Goal: Task Accomplishment & Management: Complete application form

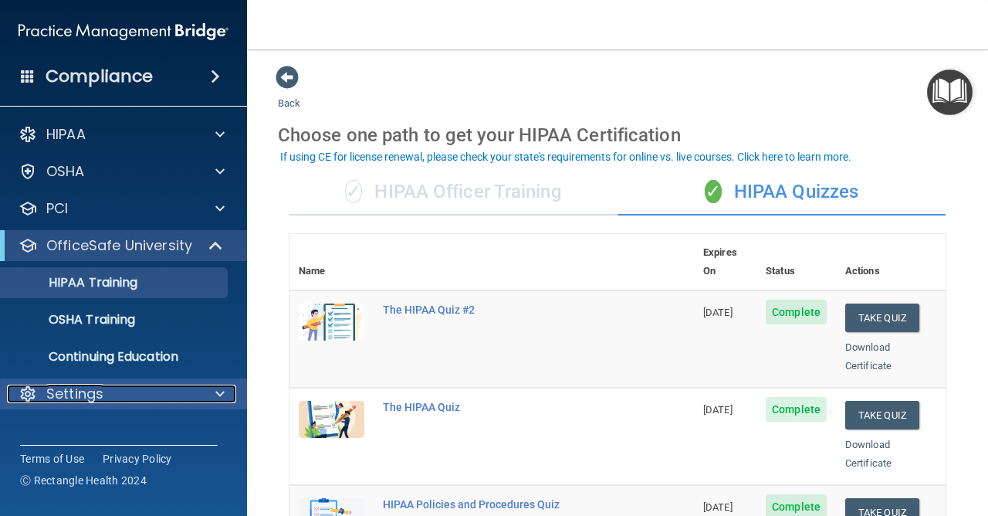
click at [93, 400] on p "Settings" at bounding box center [74, 394] width 57 height 19
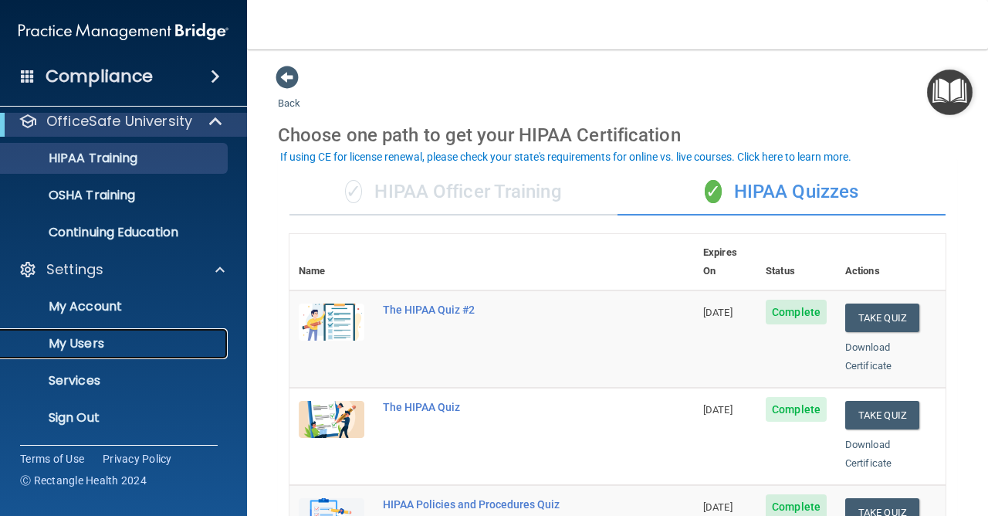
click at [72, 356] on link "My Users" at bounding box center [106, 343] width 243 height 31
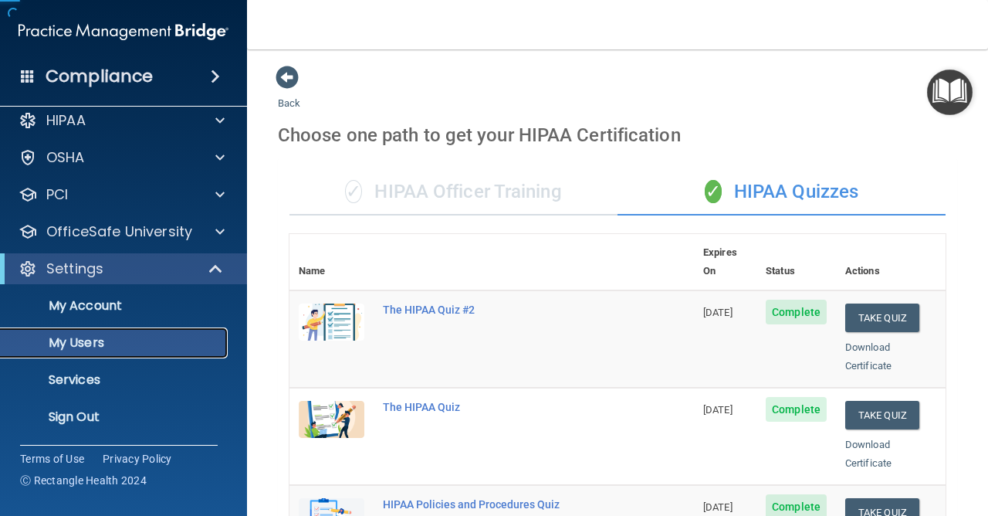
scroll to position [14, 0]
select select "20"
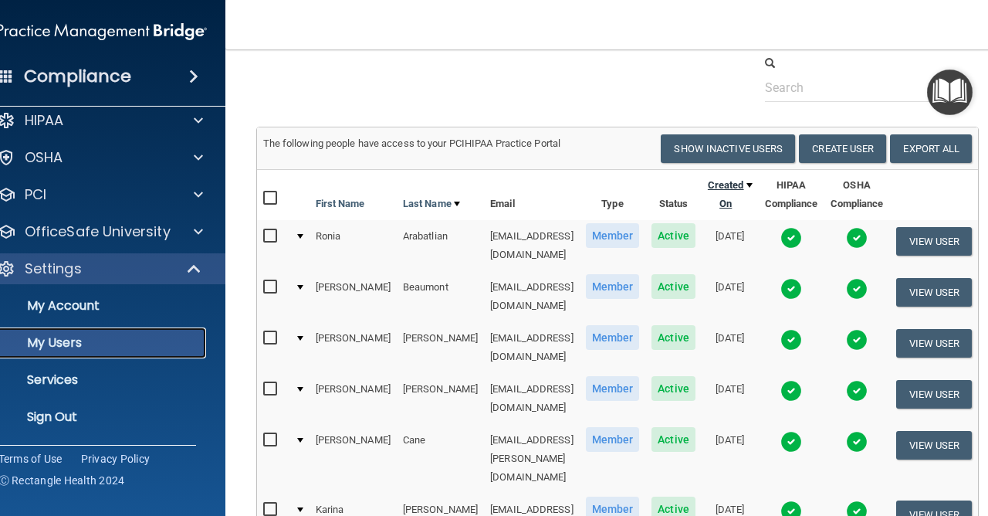
scroll to position [0, 0]
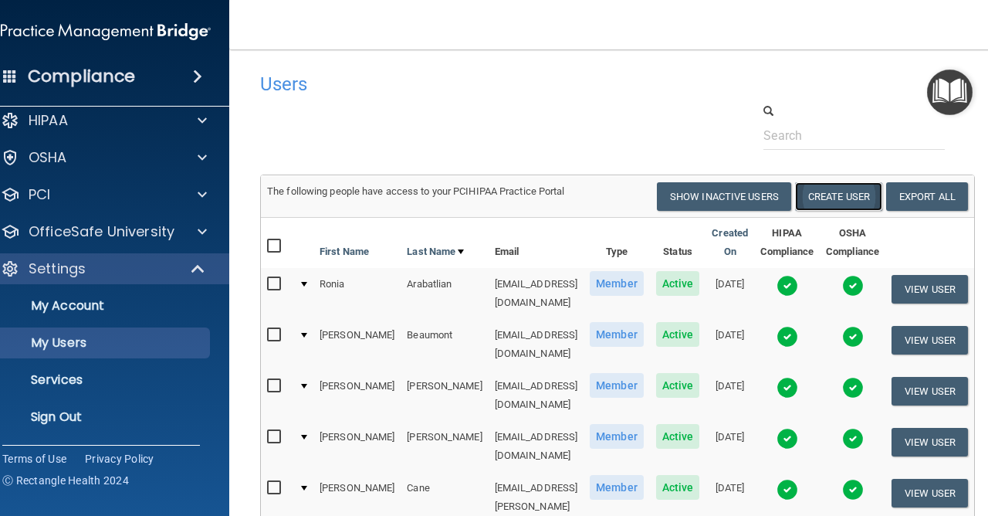
click at [871, 195] on button "Create User" at bounding box center [838, 196] width 87 height 29
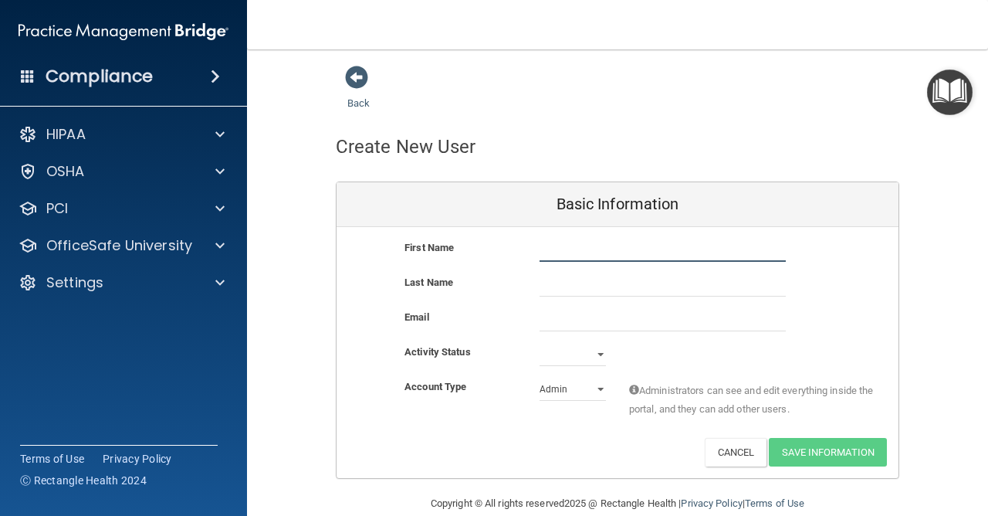
click at [576, 242] on input "text" at bounding box center [663, 250] width 246 height 23
type input "D"
type input "[PERSON_NAME]"
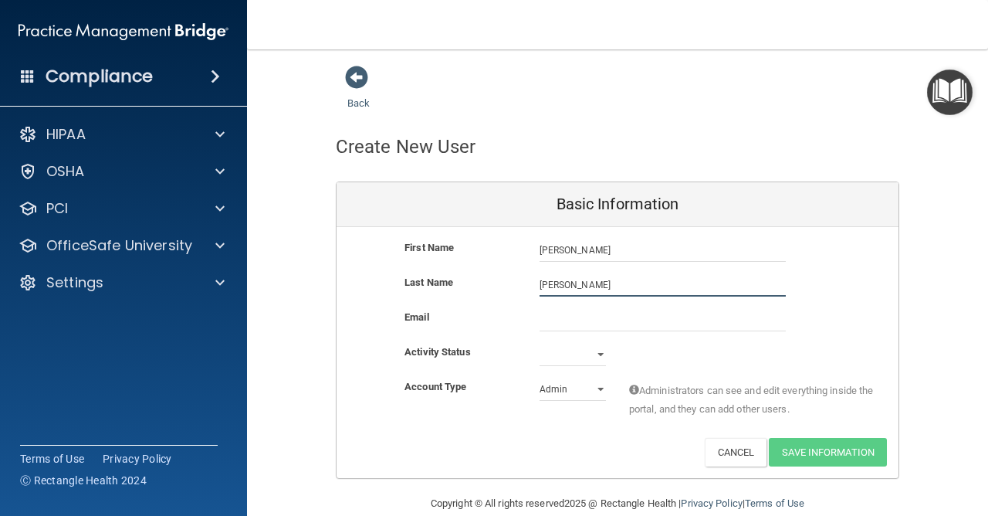
type input "[PERSON_NAME]"
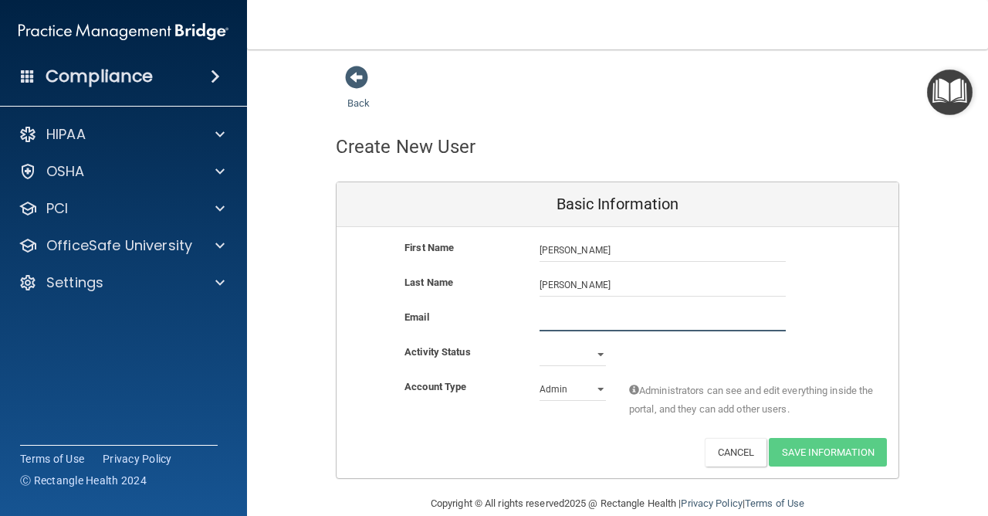
paste input "[EMAIL_ADDRESS][DOMAIN_NAME]"
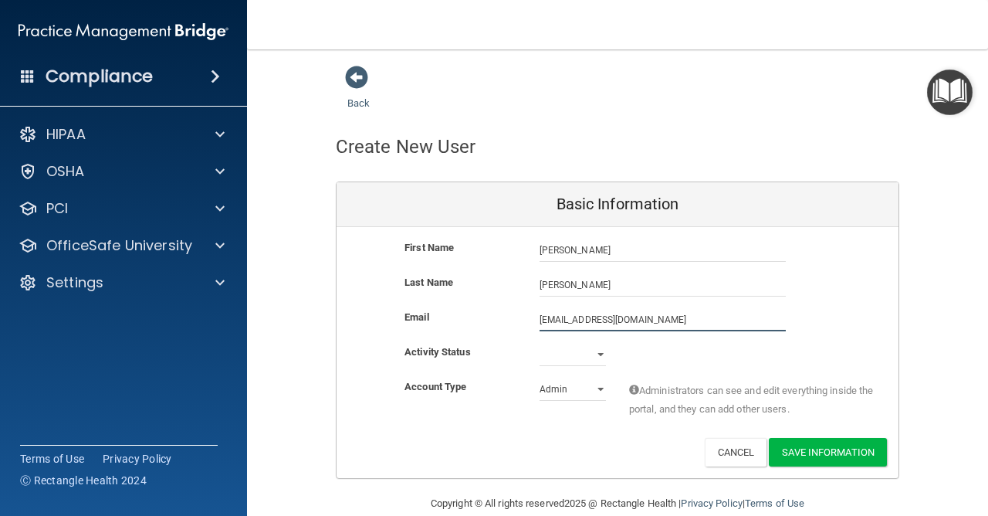
type input "[EMAIL_ADDRESS][DOMAIN_NAME]"
click at [571, 361] on select "Active Inactive" at bounding box center [573, 354] width 66 height 23
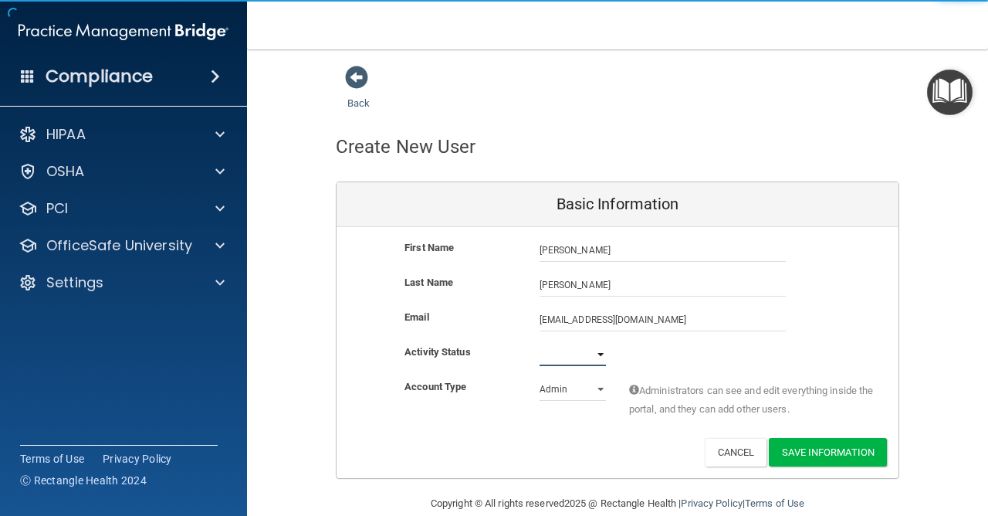
select select "active"
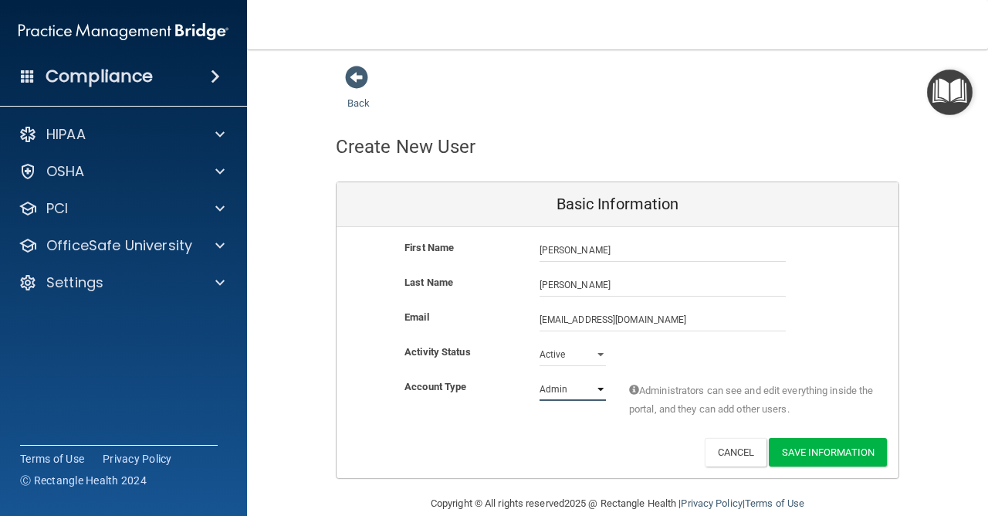
click at [544, 390] on select "Admin Member" at bounding box center [573, 389] width 66 height 23
select select "practice_member"
click at [815, 455] on button "Save Information" at bounding box center [828, 452] width 118 height 29
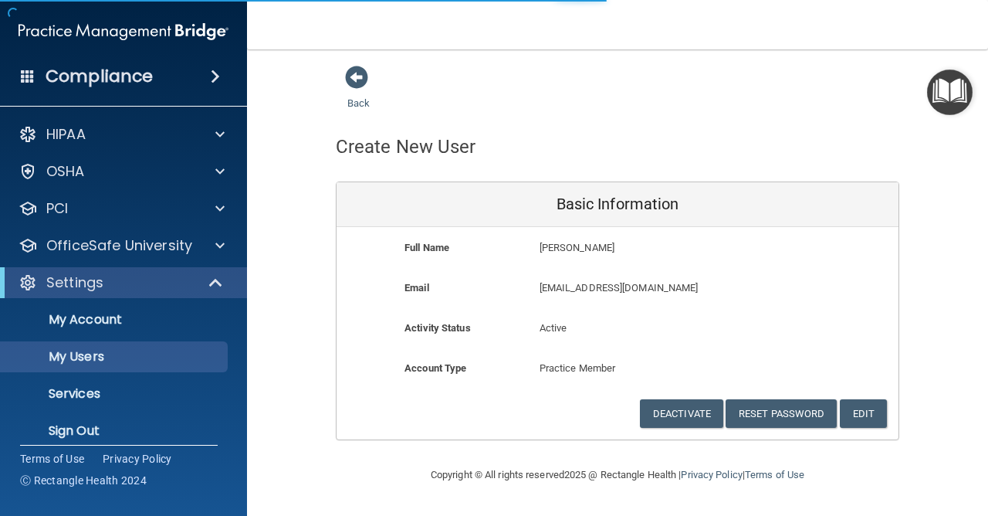
select select "20"
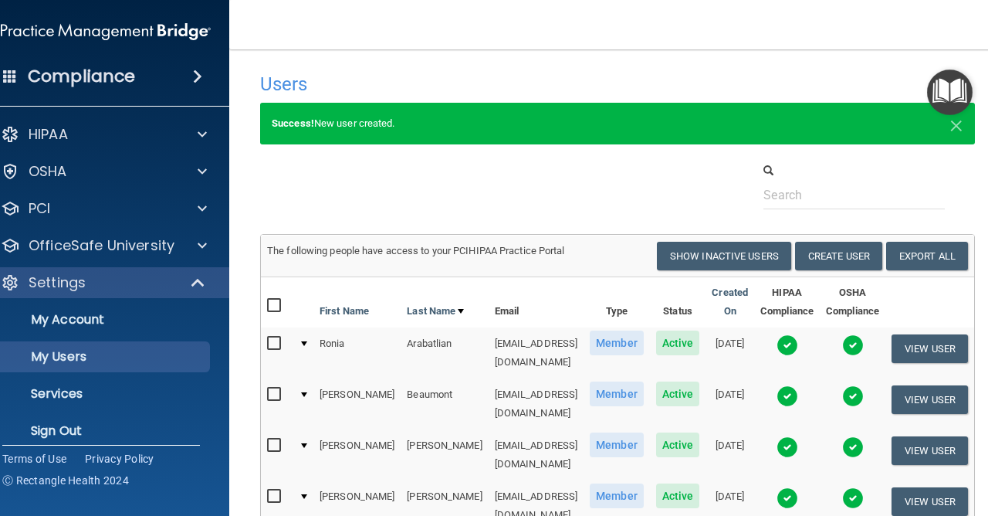
scroll to position [3, 0]
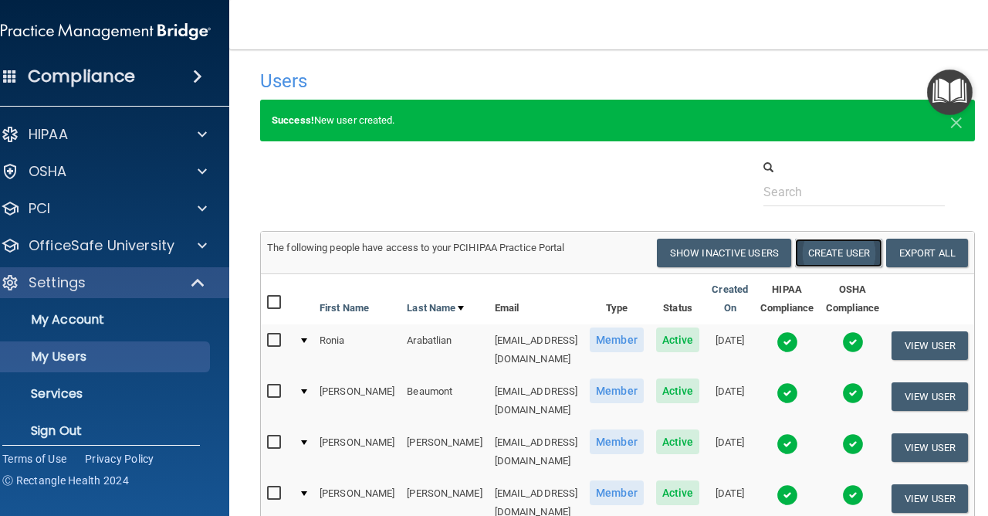
click at [869, 250] on button "Create User" at bounding box center [838, 253] width 87 height 29
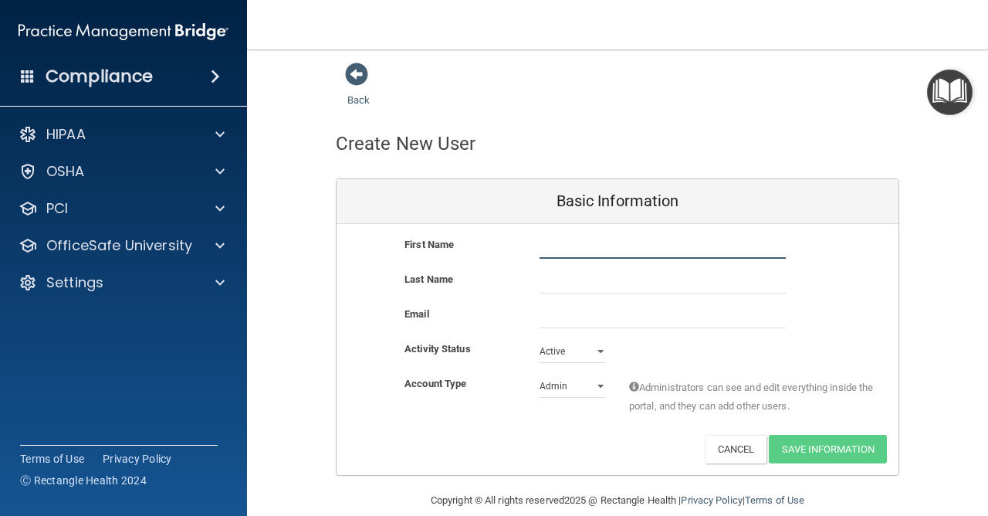
click at [551, 242] on input "text" at bounding box center [663, 247] width 246 height 23
type input "Dakota"
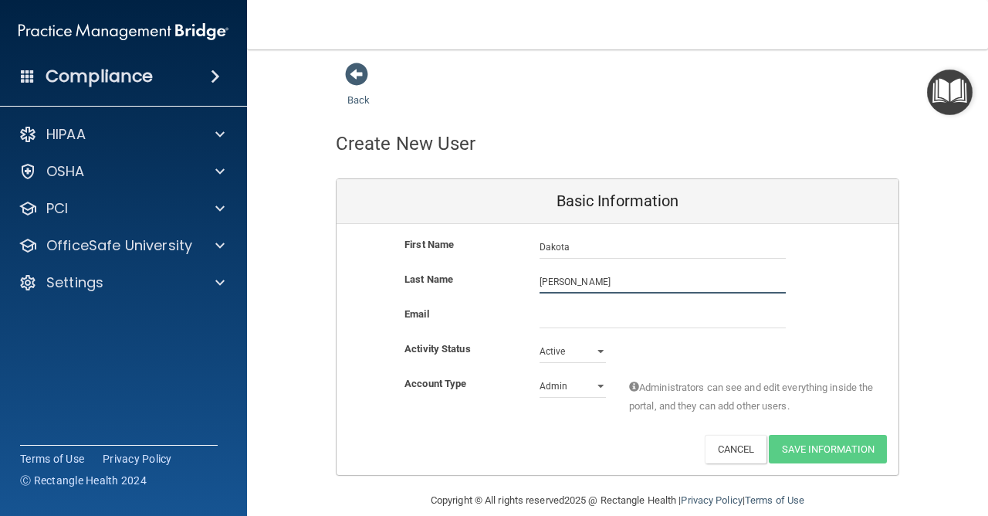
type input "[PERSON_NAME]"
paste input "[EMAIL_ADDRESS][DOMAIN_NAME]"
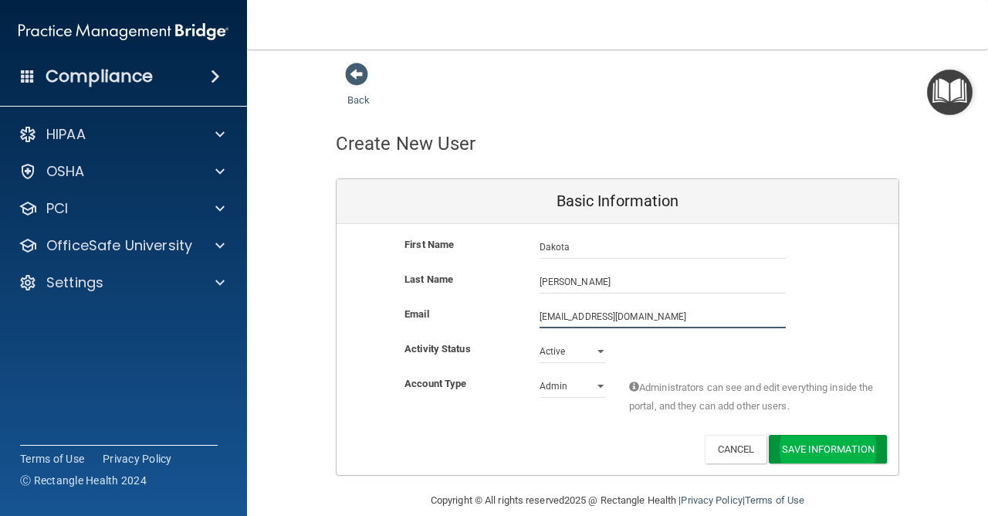
type input "[EMAIL_ADDRESS][DOMAIN_NAME]"
click at [795, 455] on button "Save Information" at bounding box center [828, 449] width 118 height 29
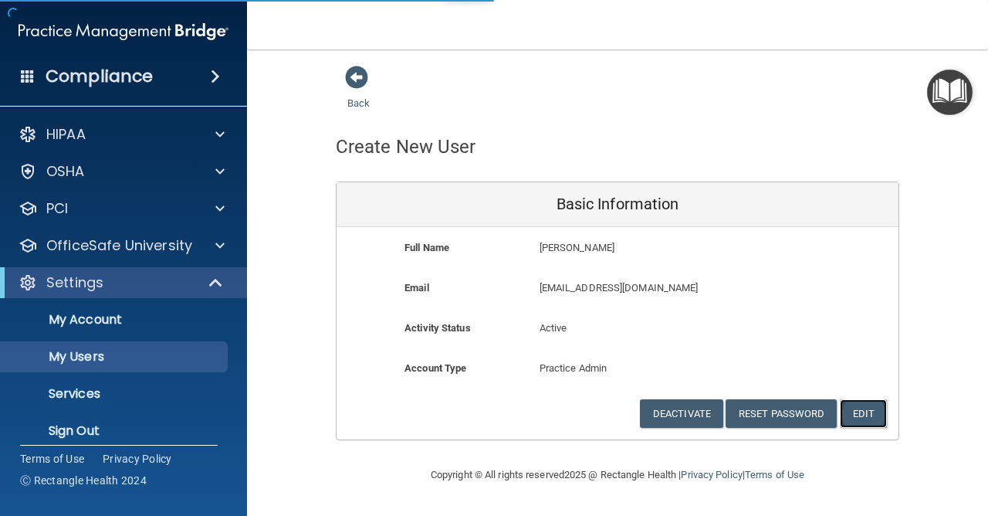
click at [870, 422] on button "Edit" at bounding box center [863, 413] width 47 height 29
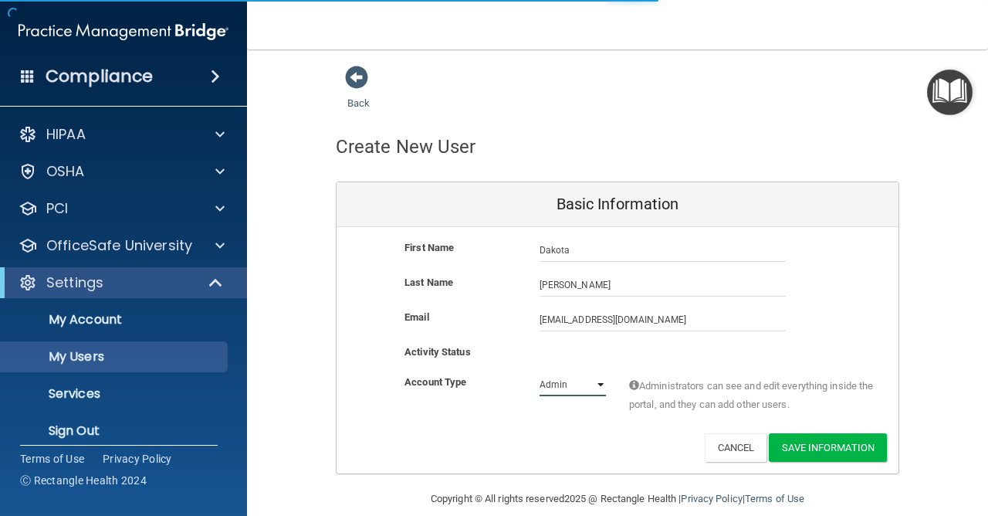
click at [561, 386] on select "Admin Member" at bounding box center [573, 384] width 66 height 23
select select "20"
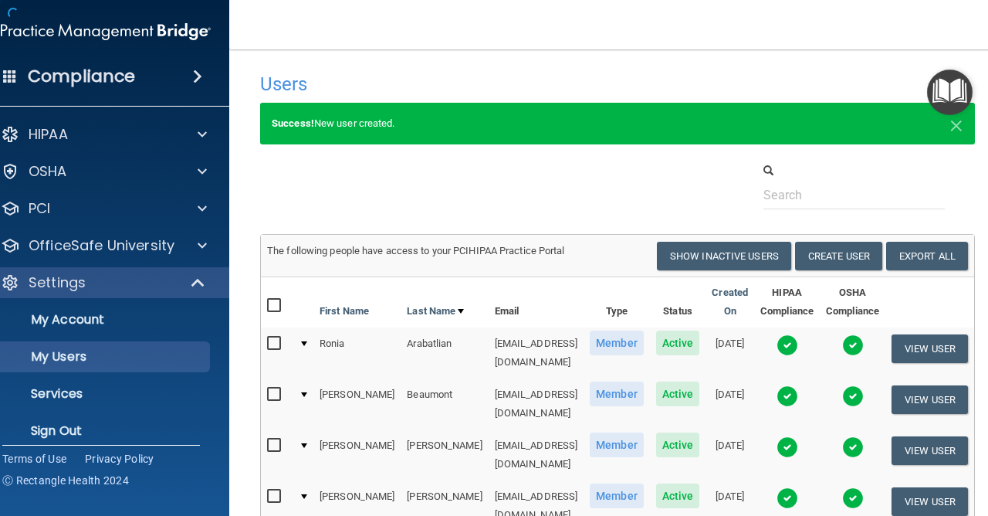
click at [560, 407] on td "[EMAIL_ADDRESS][DOMAIN_NAME]" at bounding box center [537, 403] width 96 height 51
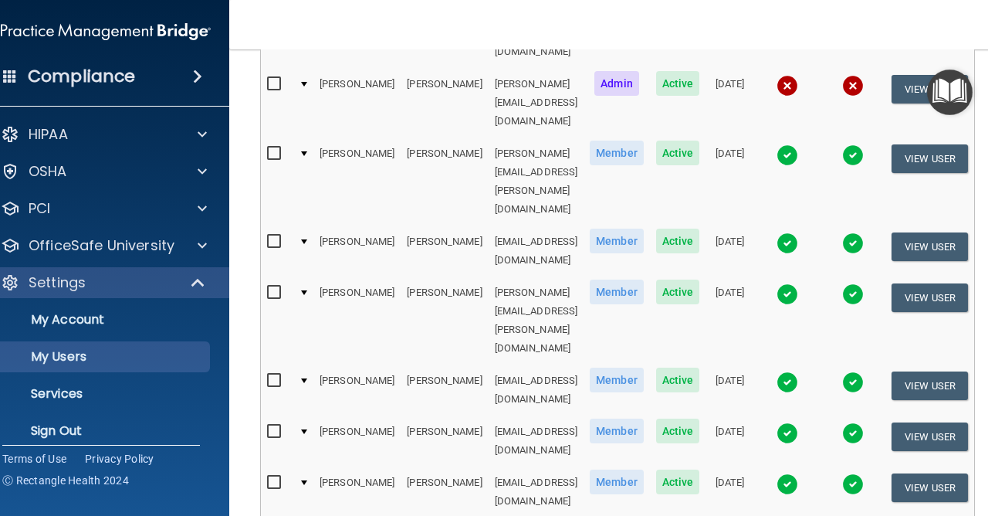
scroll to position [853, 0]
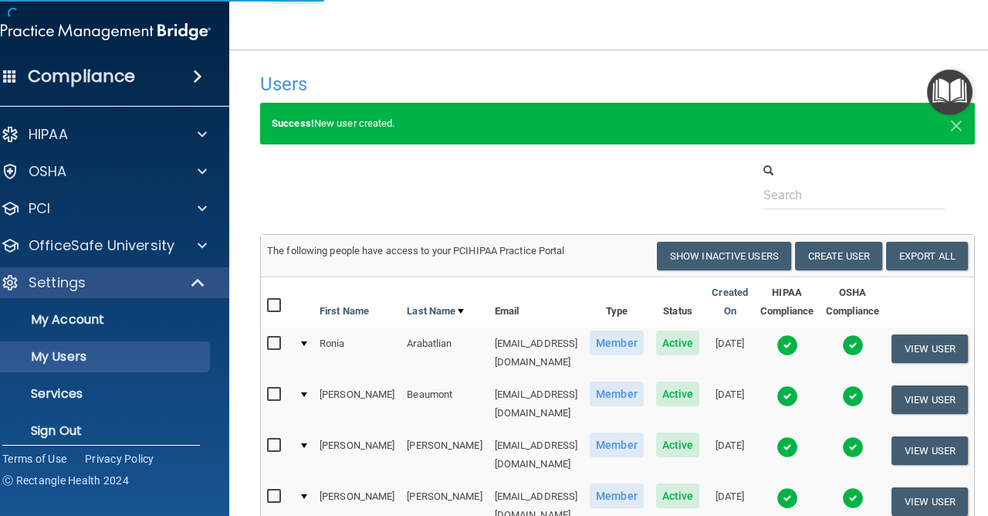
select select "20"
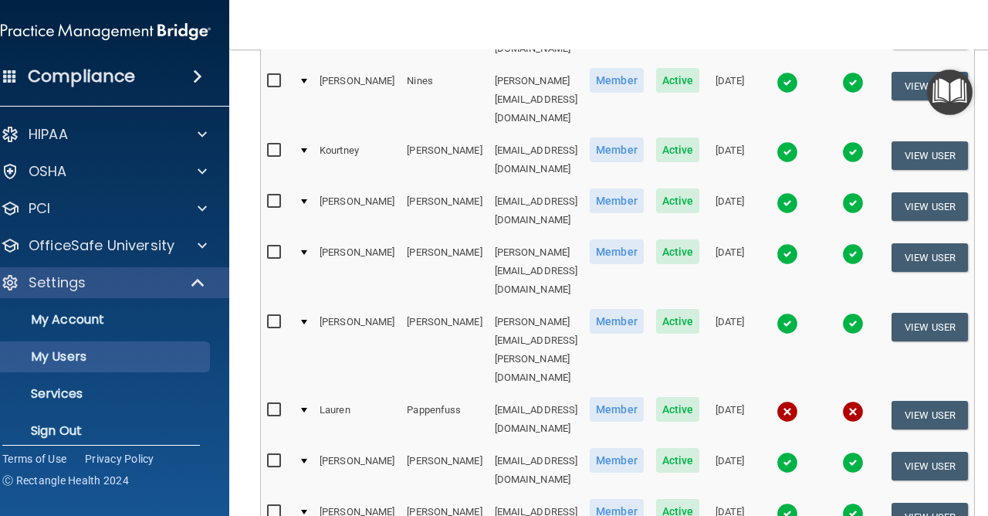
scroll to position [530, 0]
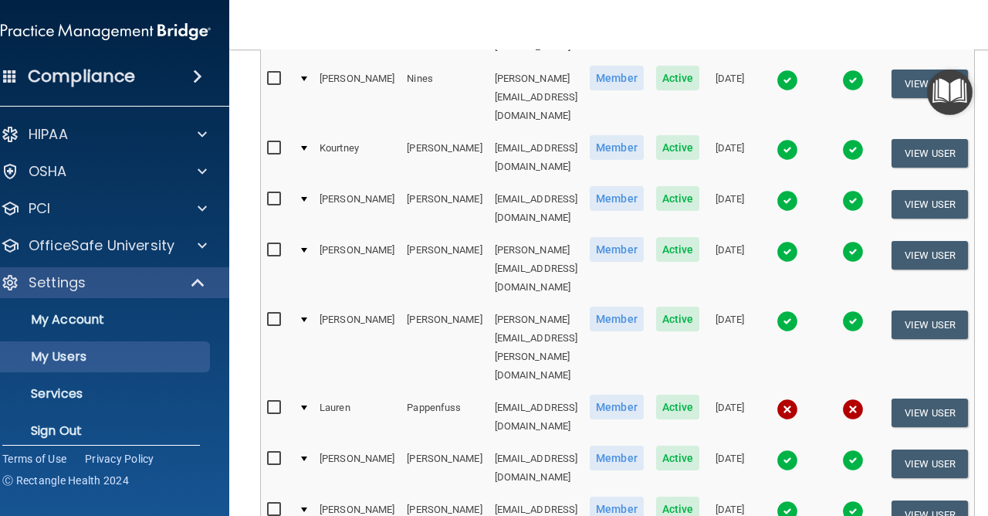
drag, startPoint x: 776, startPoint y: 432, endPoint x: 846, endPoint y: 438, distance: 69.8
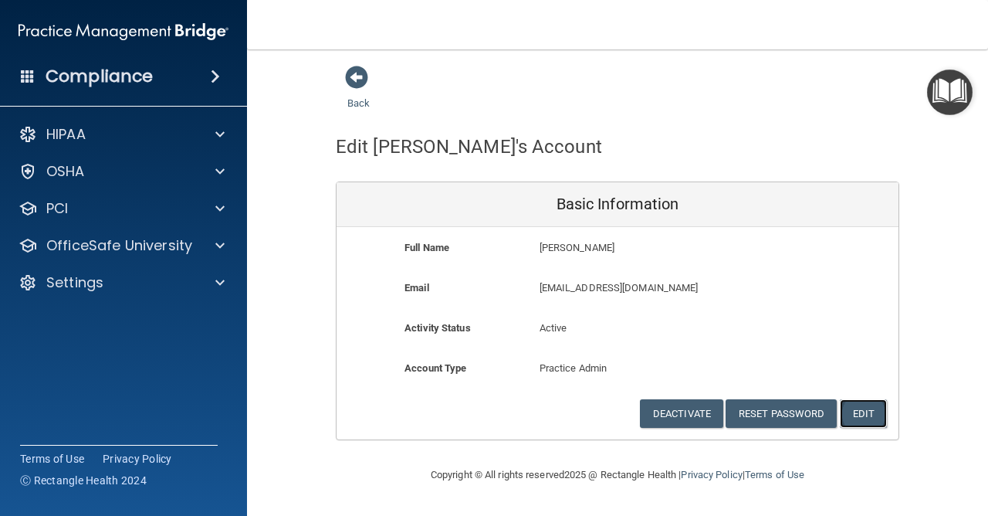
click at [862, 417] on button "Edit" at bounding box center [863, 413] width 47 height 29
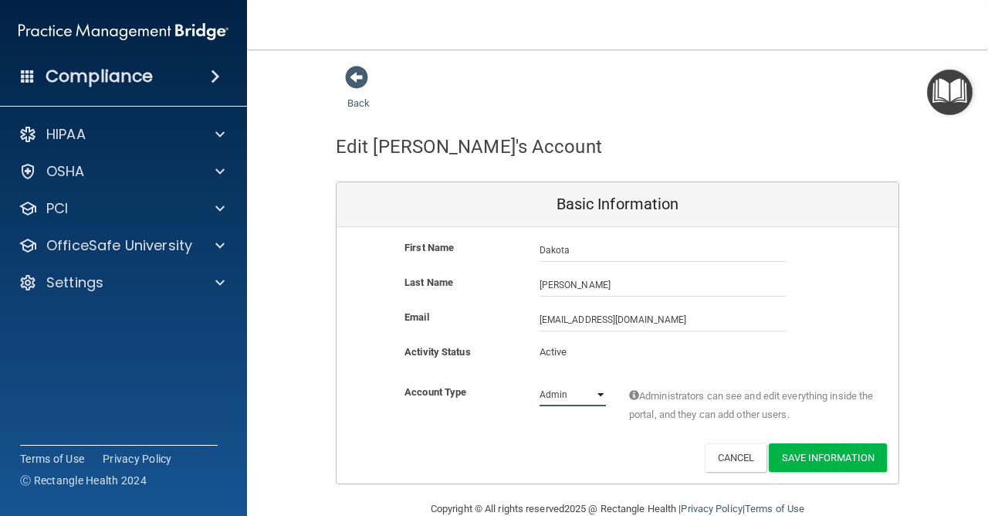
click at [554, 403] on select "Admin Member" at bounding box center [573, 394] width 66 height 23
select select "practice_member"
click at [847, 462] on button "Save Information" at bounding box center [828, 457] width 118 height 29
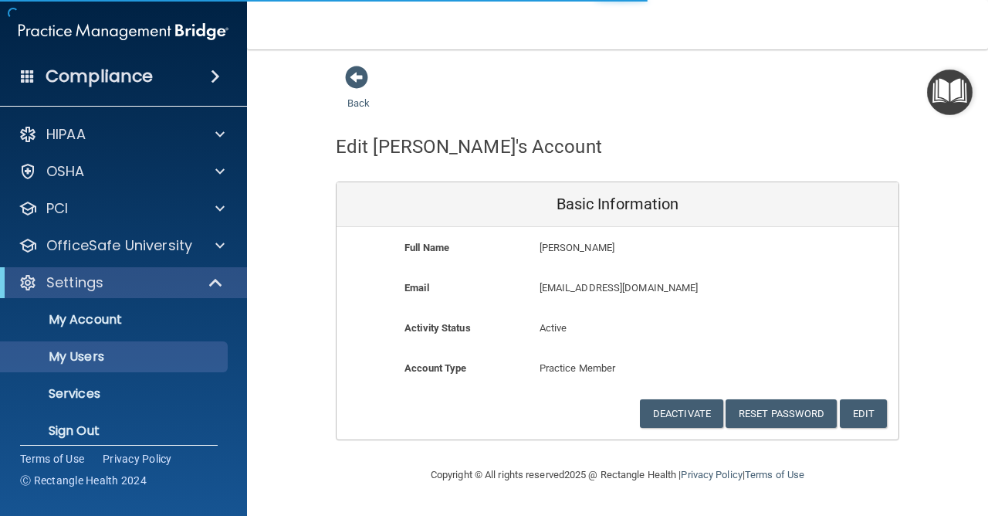
select select "20"
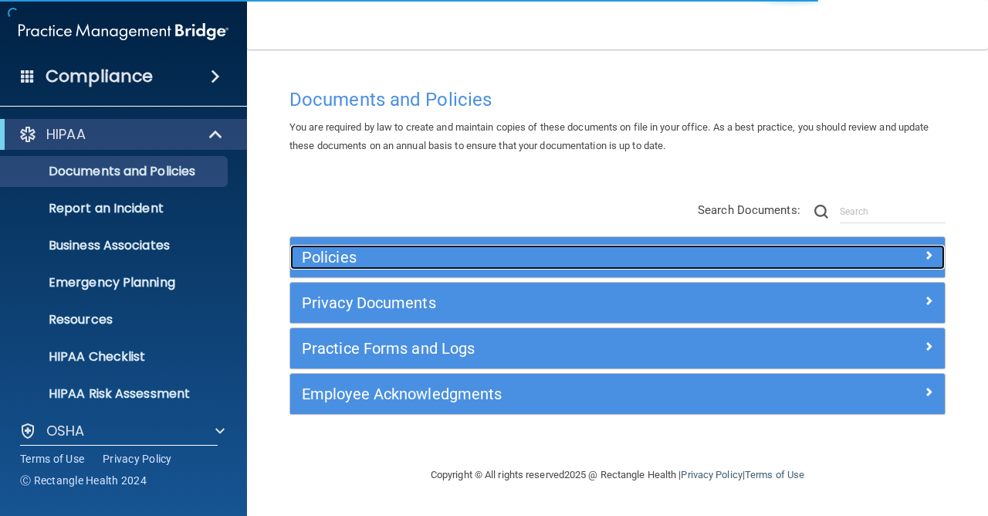
click at [441, 247] on div "Policies" at bounding box center [535, 257] width 491 height 25
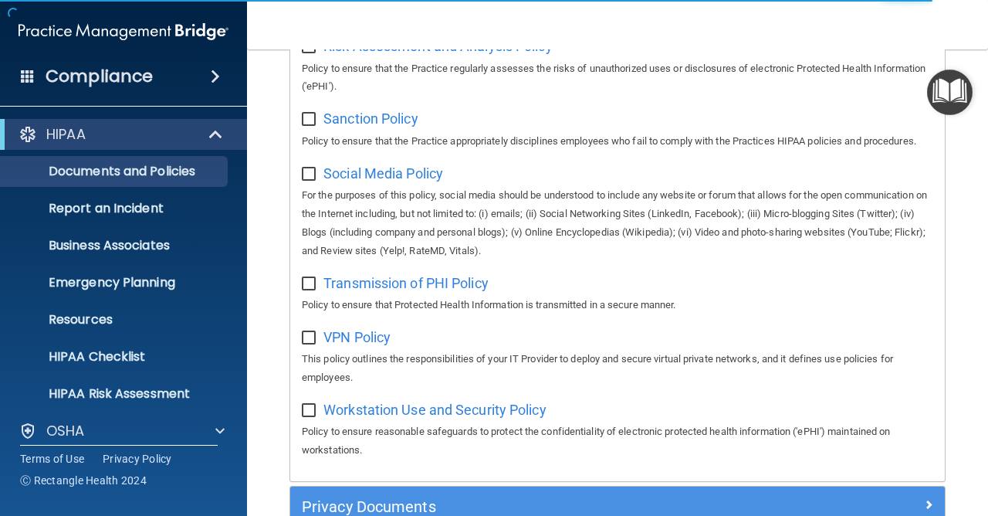
scroll to position [1453, 0]
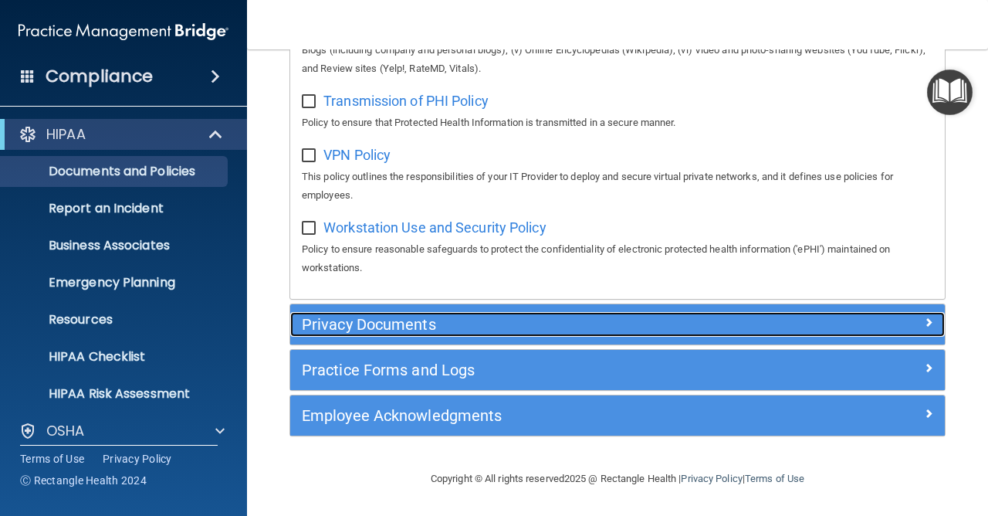
click at [373, 316] on h5 "Privacy Documents" at bounding box center [536, 324] width 468 height 17
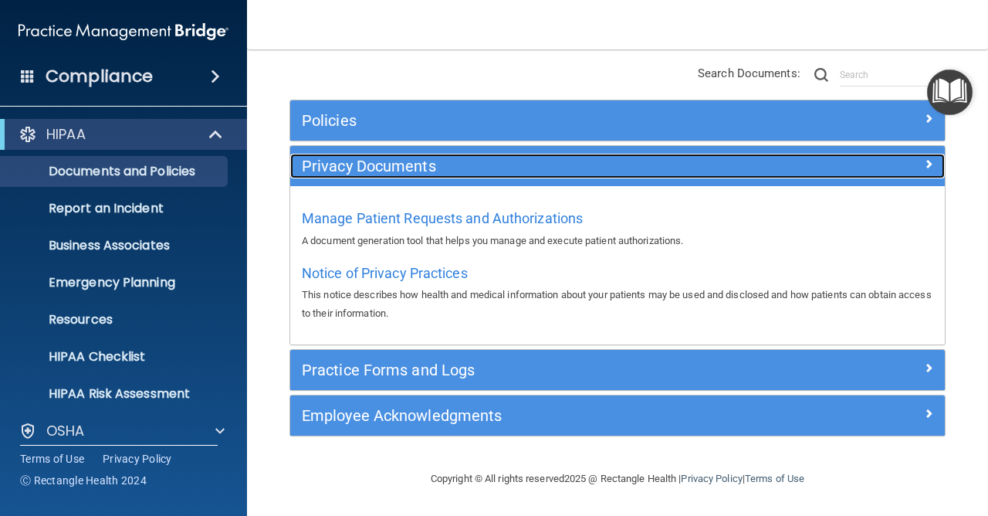
scroll to position [137, 0]
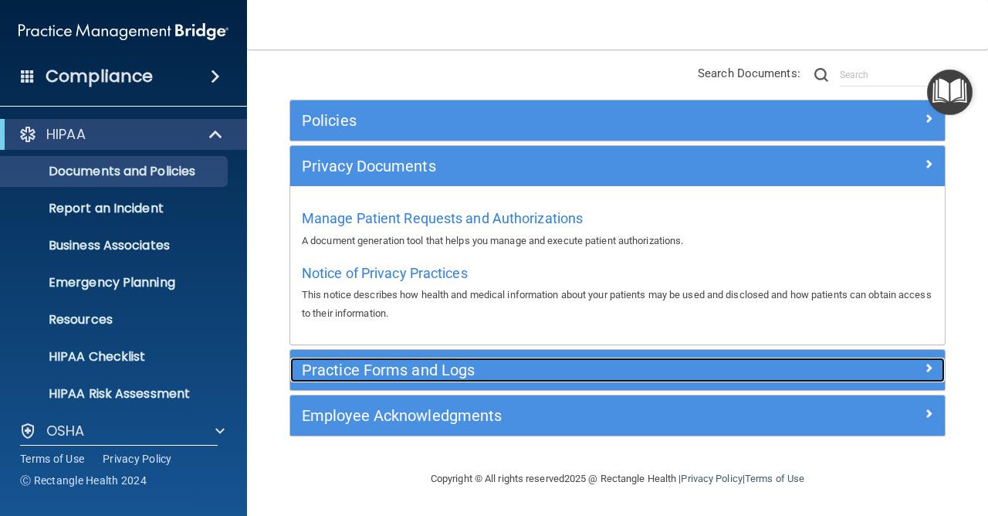
click at [401, 362] on h5 "Practice Forms and Logs" at bounding box center [536, 369] width 468 height 17
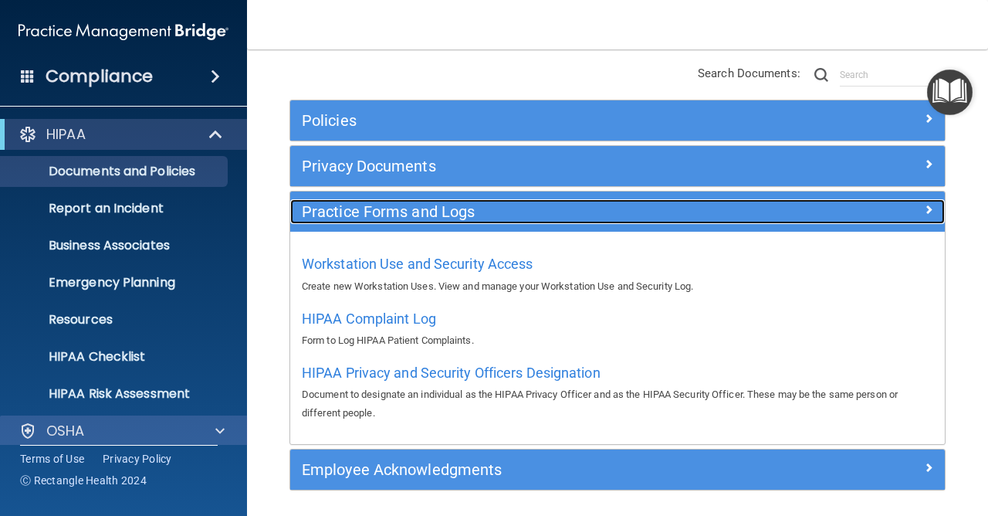
scroll to position [124, 0]
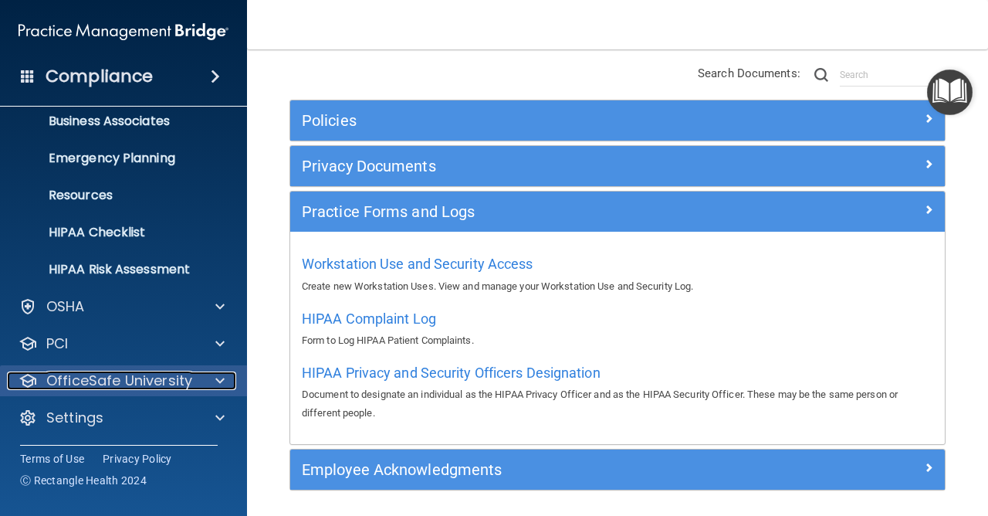
click at [73, 377] on p "OfficeSafe University" at bounding box center [119, 380] width 146 height 19
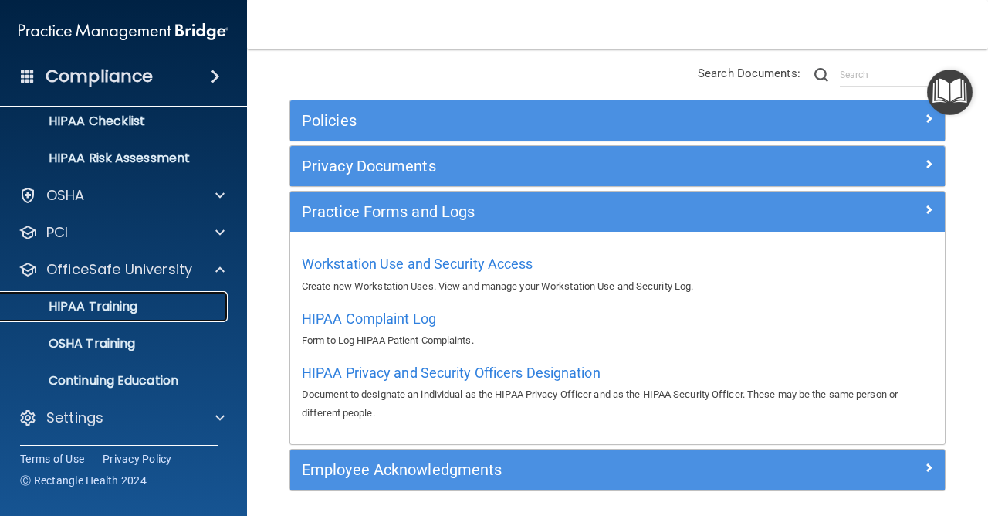
click at [74, 315] on link "HIPAA Training" at bounding box center [106, 306] width 243 height 31
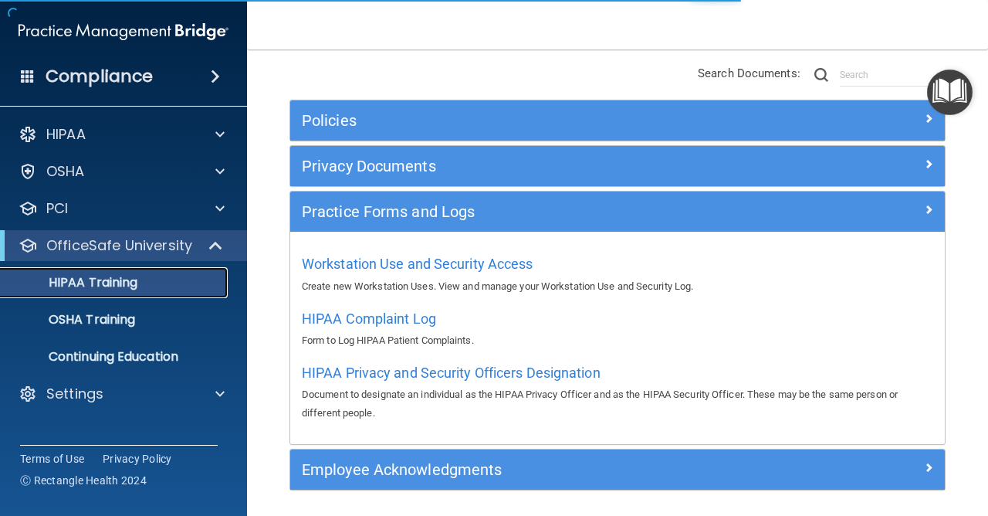
scroll to position [539, 0]
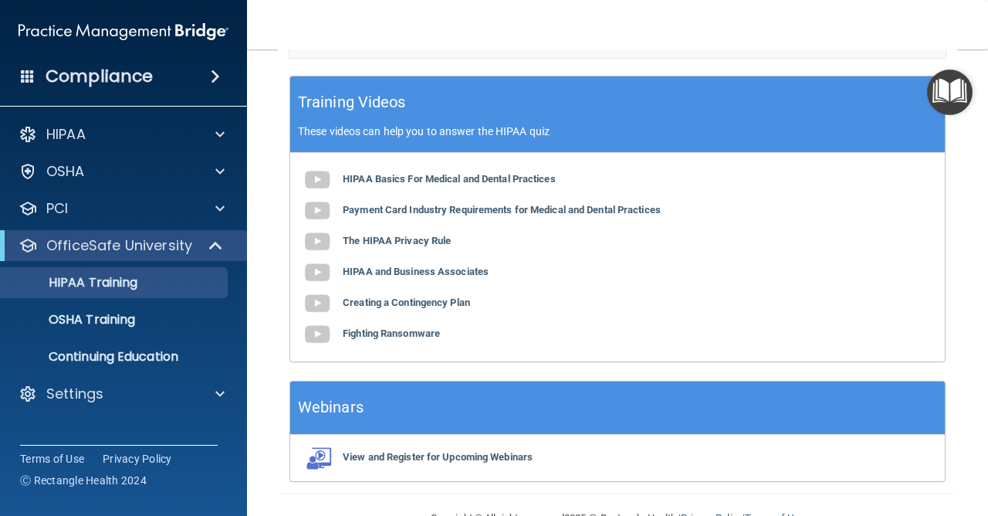
click at [461, 26] on nav "Toggle navigation Chelsea McGuigan chelsea@cornerstonetherapy.com Manage My Ent…" at bounding box center [617, 24] width 741 height 49
